Goal: Find specific page/section: Find specific page/section

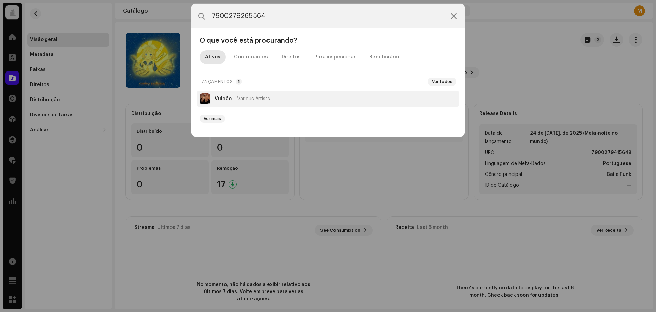
type input "7900279265564"
click at [273, 100] on li "Vulcão Various Artists" at bounding box center [328, 99] width 263 height 16
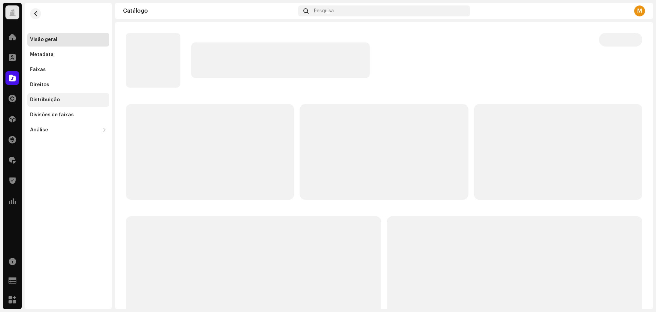
click at [95, 103] on div "Distribuição" at bounding box center [68, 100] width 82 height 14
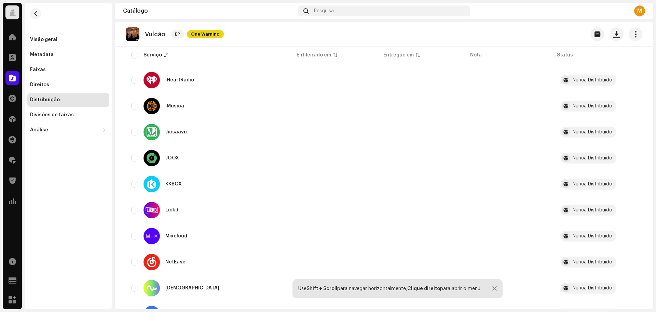
scroll to position [619, 0]
